Goal: Communication & Community: Answer question/provide support

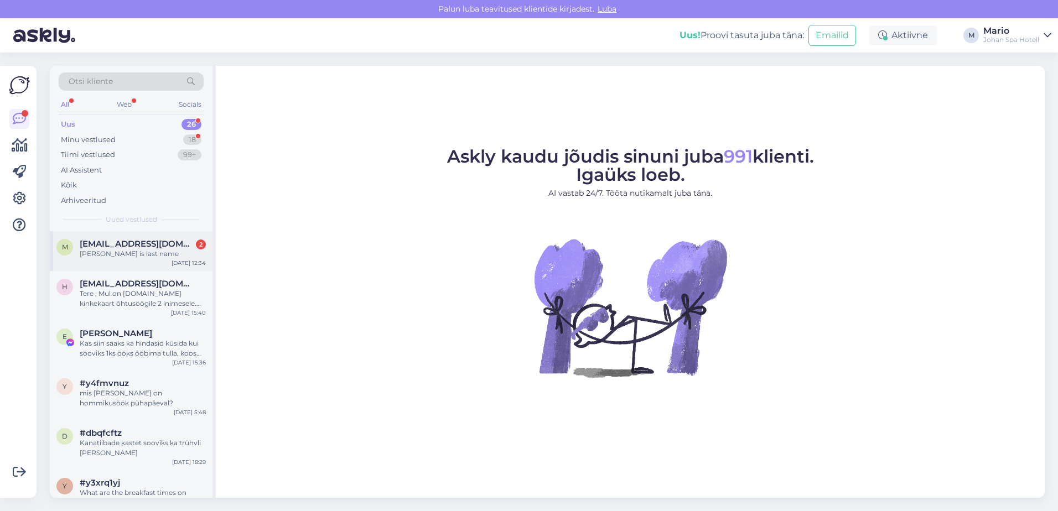
click at [74, 252] on div "m [EMAIL_ADDRESS][DOMAIN_NAME] 2 [PERSON_NAME] is last name" at bounding box center [130, 249] width 149 height 20
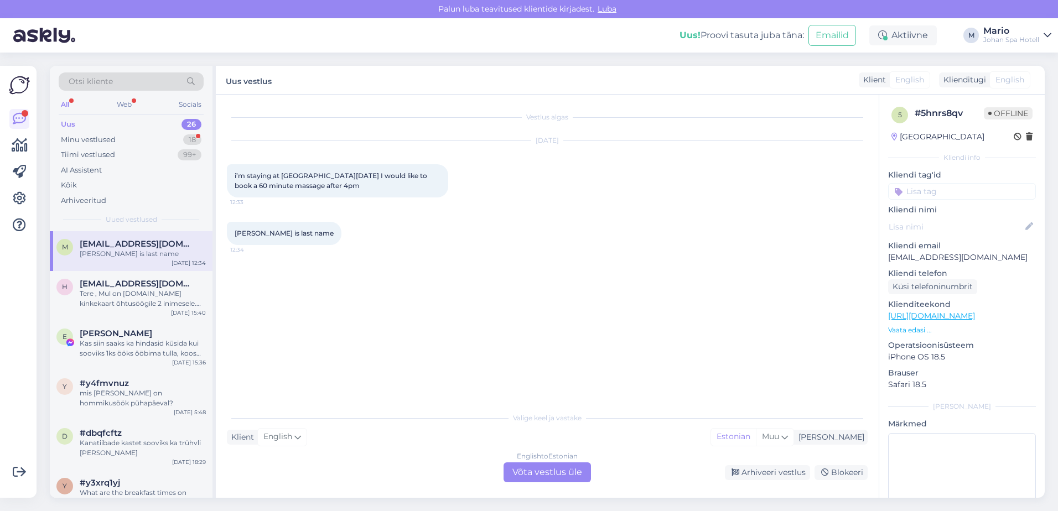
click at [539, 478] on div "English to Estonian Võta vestlus üle" at bounding box center [547, 473] width 87 height 20
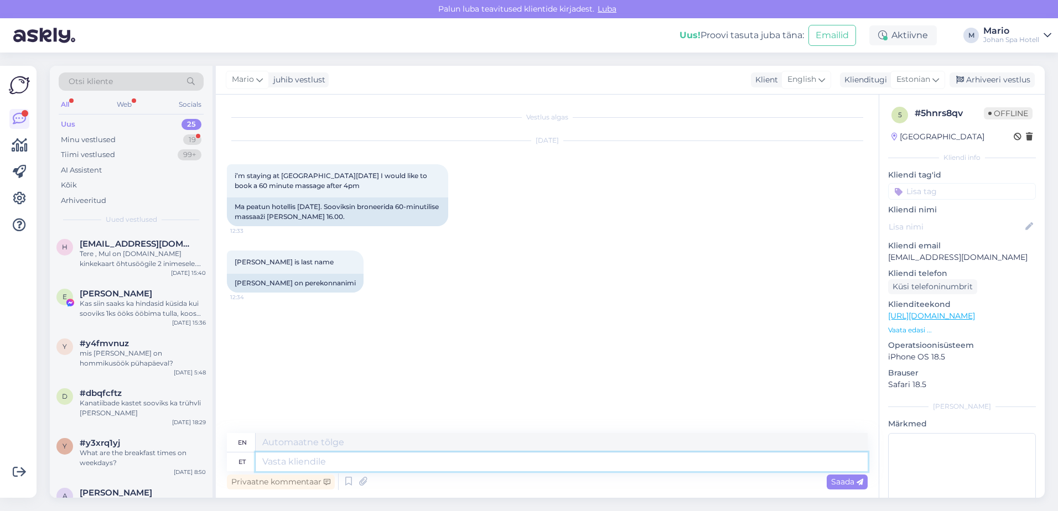
click at [347, 462] on textarea at bounding box center [562, 462] width 612 height 19
type textarea "kahj"
type textarea "sorry"
type textarea "kahjusk"
type textarea "harm"
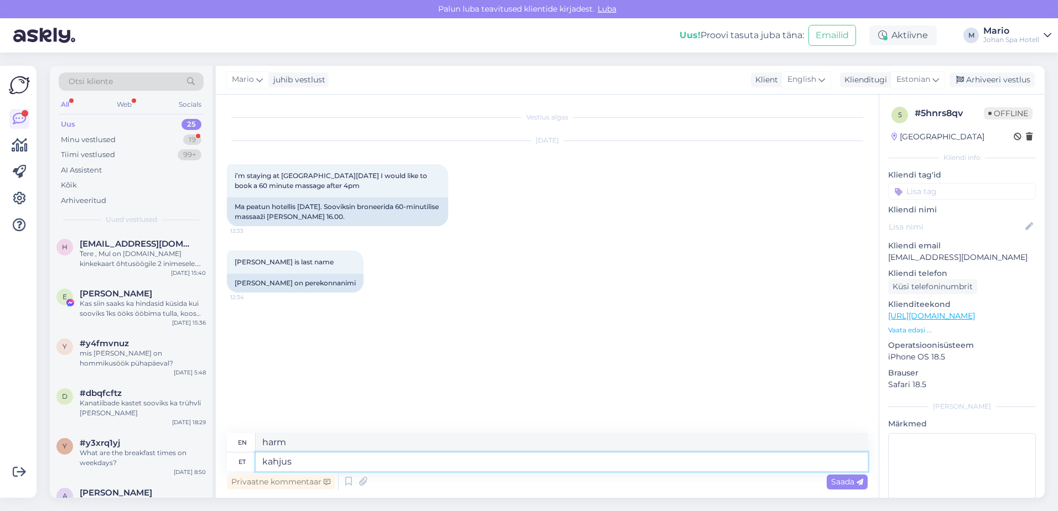
type textarea "kahju"
type textarea "damage"
type textarea "kahjuks"
type textarea "unfortunately"
type textarea "kahjuks ei o"
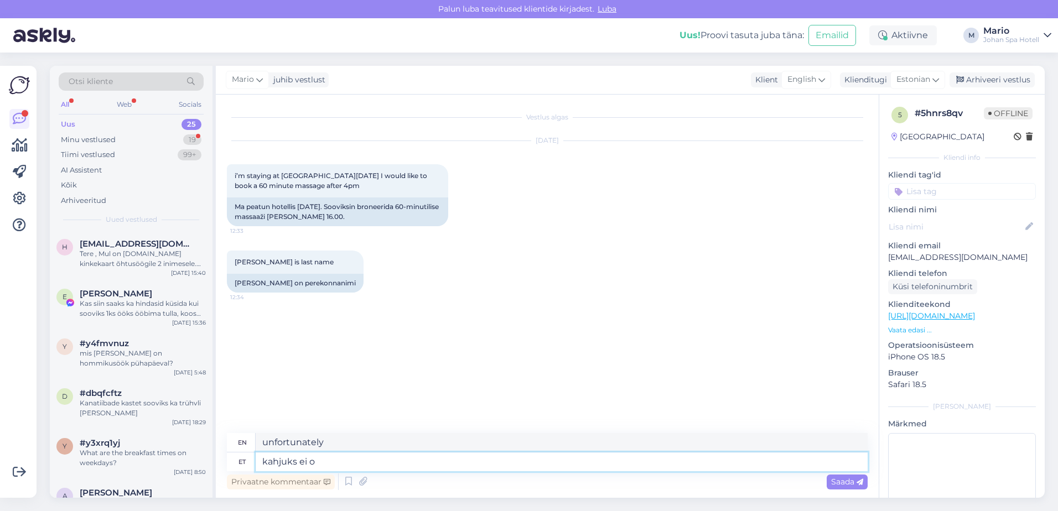
type textarea "unfortunately not"
type textarea "kahjuks ei ole homseks"
type textarea "unfortunately not [DATE]"
type textarea "kahjuks ei ole homseks üh"
type textarea "Unfortunately, there is no [DATE]."
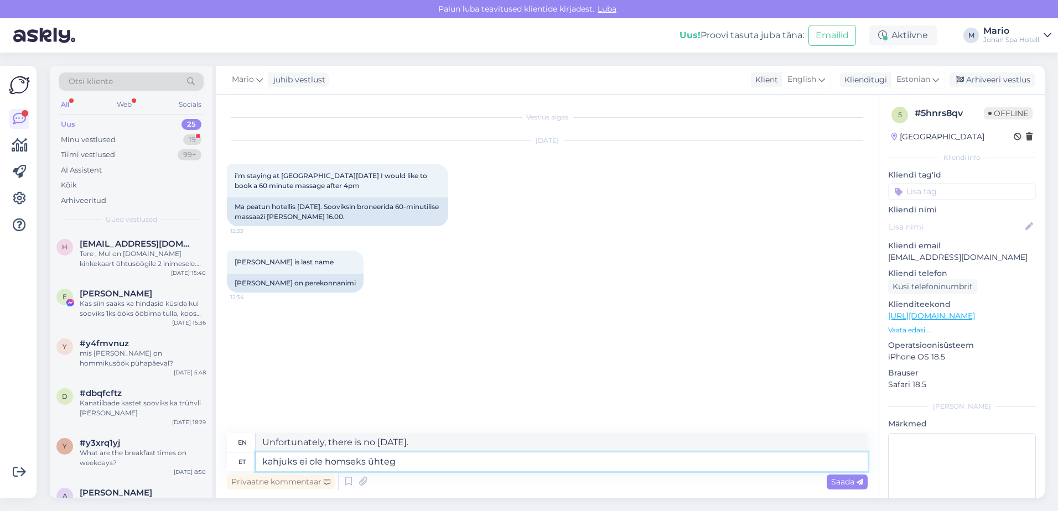
type textarea "kahjuks ei ole homseks ühtego"
type textarea "Unfortunately, there is no one for [DATE]."
type textarea "kahjuks ei ole homseks ühteg"
type textarea "Unfortunately, there is no [DATE]."
type textarea "kahjuks ei ole homseks ühtegi"
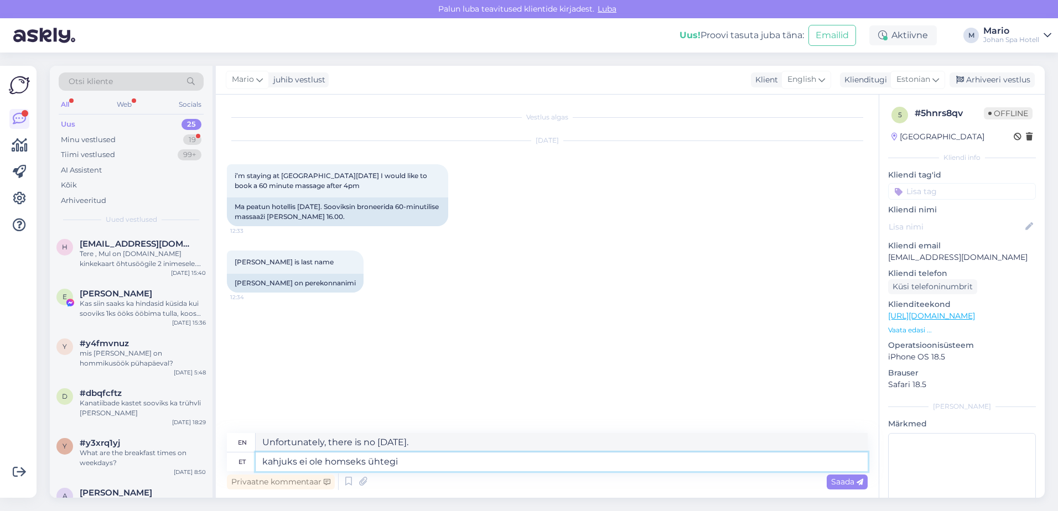
type textarea "unfortunately there are none for [DATE]"
type textarea "kahjuks ei ole homseks ühtegi hoolitsus"
type textarea "Unfortunately, there are no worries for [DATE]."
type textarea "kahjuks ei ole homseks ühtegi hoolitsust"
type textarea "Unfortunately, there are no treatments for [DATE]."
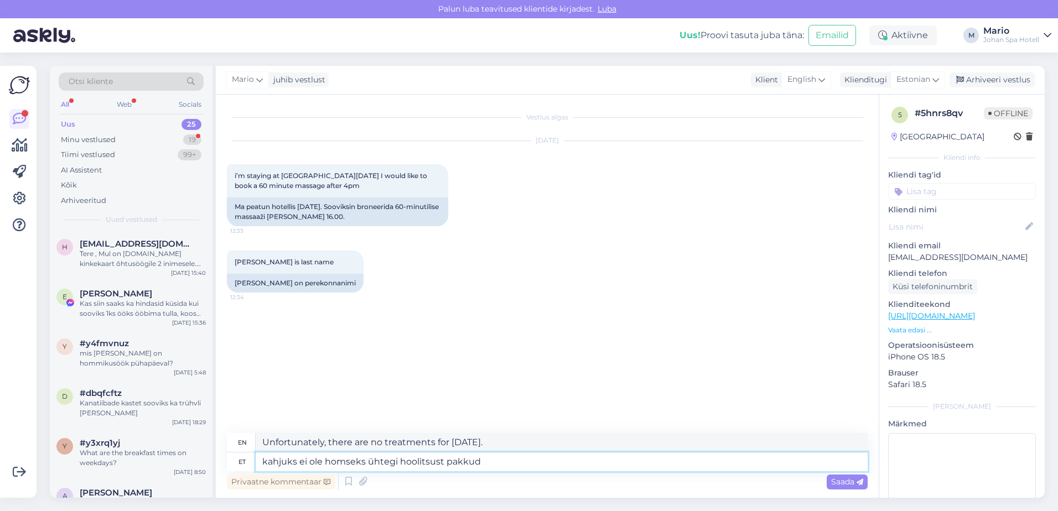
type textarea "kahjuks ei ole homseks ühtegi hoolitsust pakkuda"
type textarea "Unfortunately, there is no treatment available for [DATE]."
type textarea "kahjuks ei ole homseks ühtegi hoolitsust pakkuda"
click at [839, 479] on span "Saada" at bounding box center [847, 482] width 32 height 10
